Goal: Transaction & Acquisition: Purchase product/service

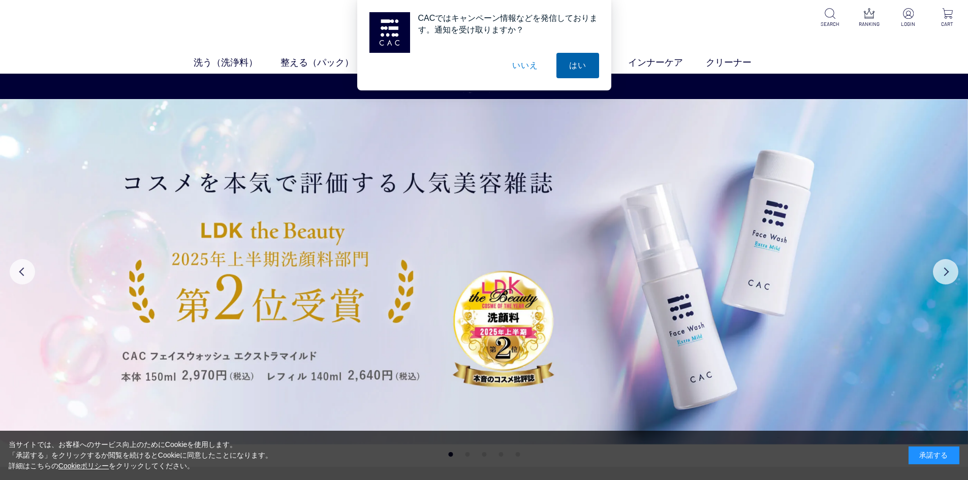
click at [581, 63] on button "はい" at bounding box center [578, 65] width 43 height 25
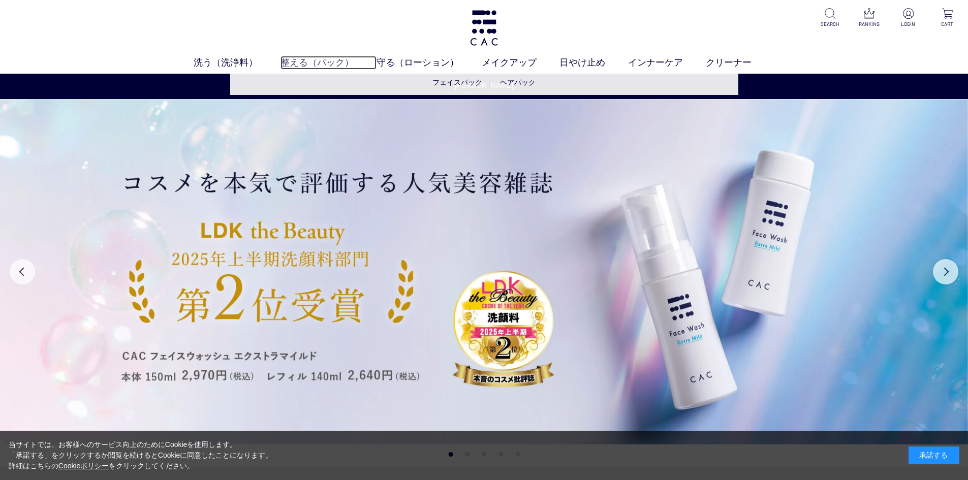
click at [330, 60] on link "整える（パック）" at bounding box center [329, 63] width 96 height 14
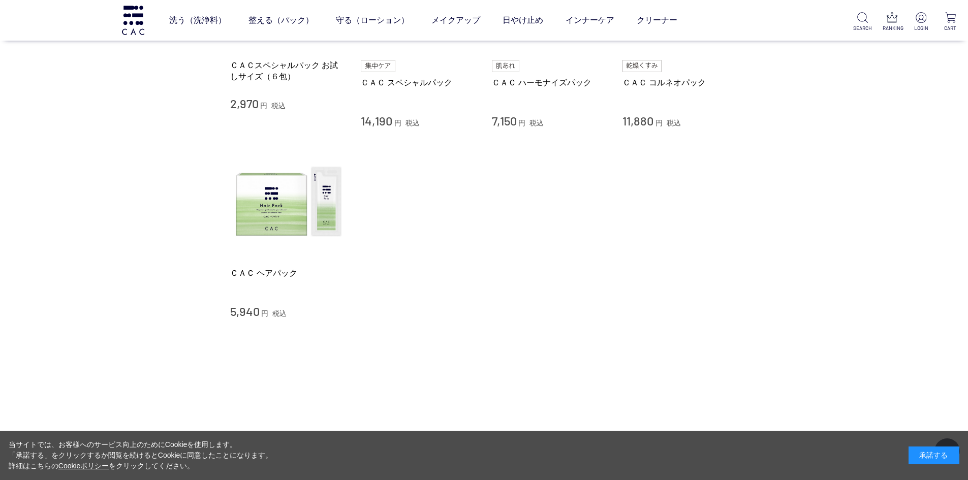
scroll to position [407, 0]
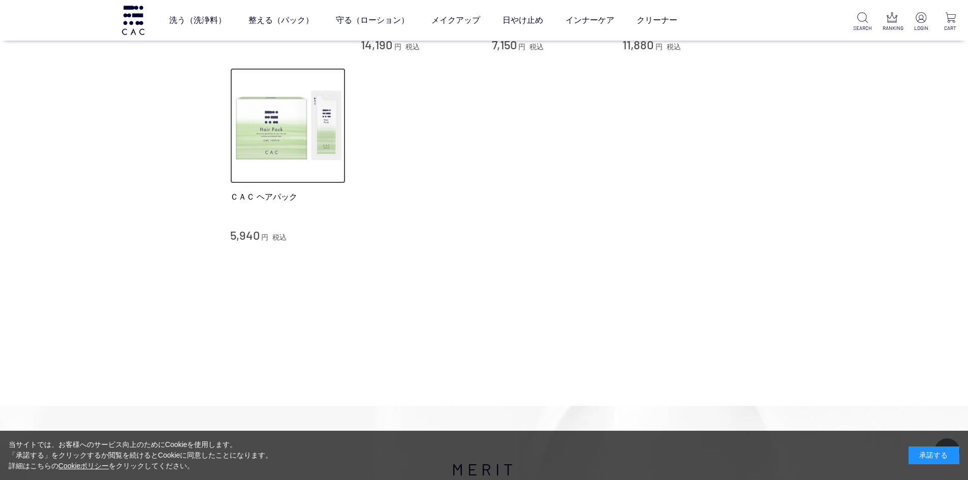
click at [262, 123] on img at bounding box center [288, 126] width 116 height 116
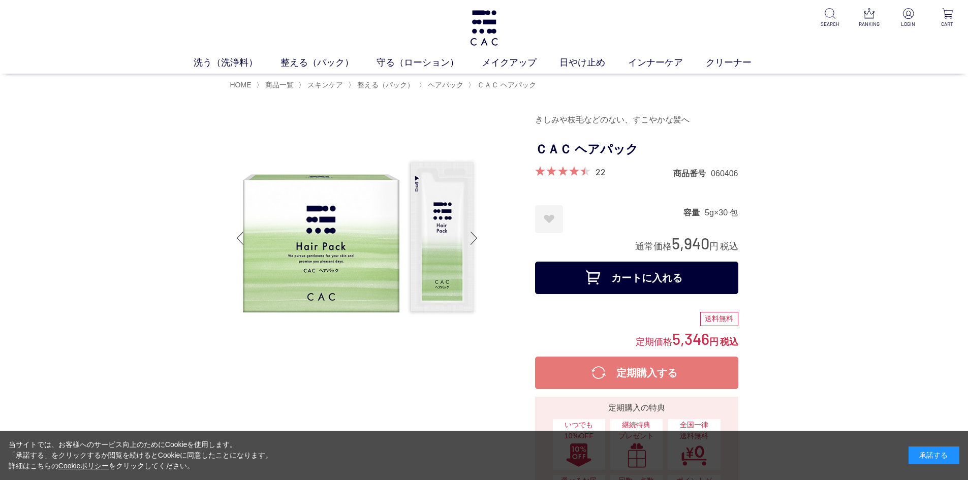
scroll to position [102, 0]
